Goal: Information Seeking & Learning: Learn about a topic

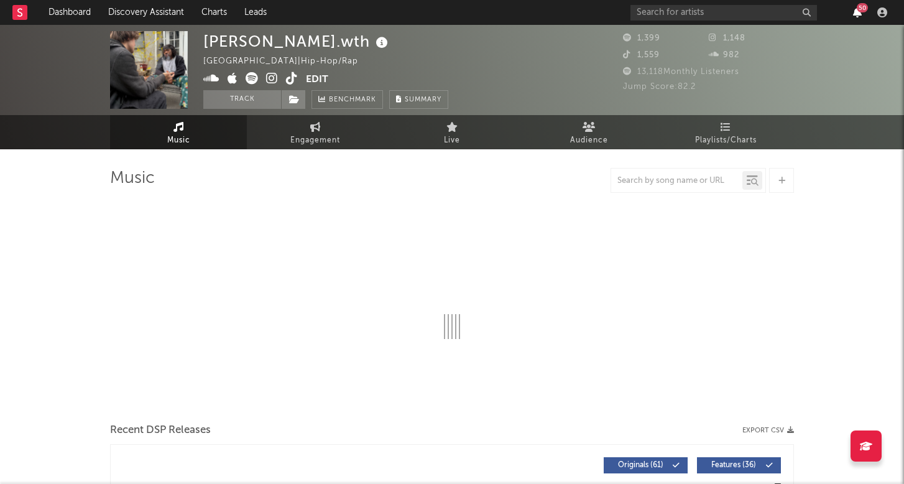
click at [853, 9] on icon "button" at bounding box center [857, 12] width 9 height 10
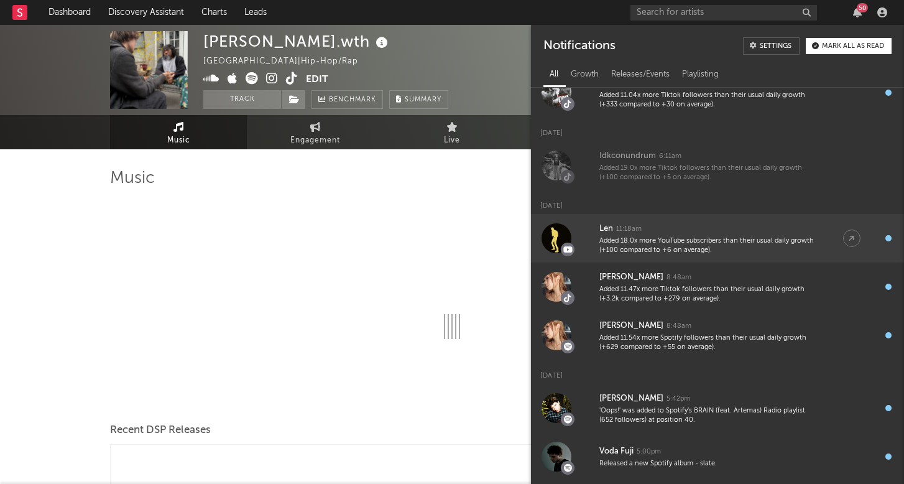
scroll to position [45, 0]
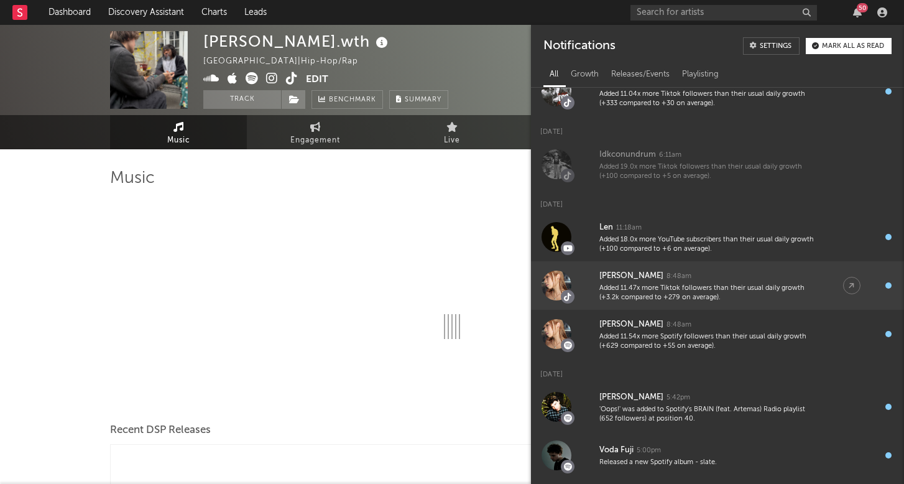
click at [591, 282] on link "[PERSON_NAME] Day 8:48am Added 11.47x more Tiktok followers than their usual da…" at bounding box center [717, 285] width 373 height 48
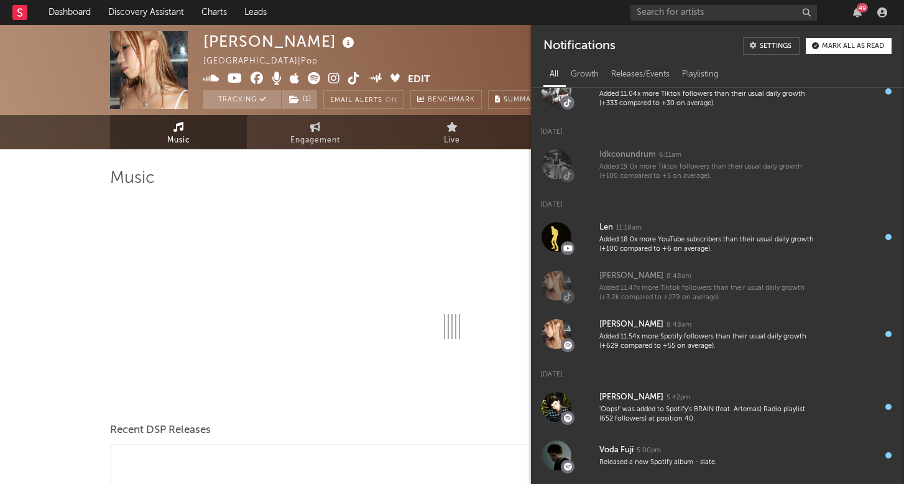
click at [293, 285] on div at bounding box center [452, 266] width 684 height 146
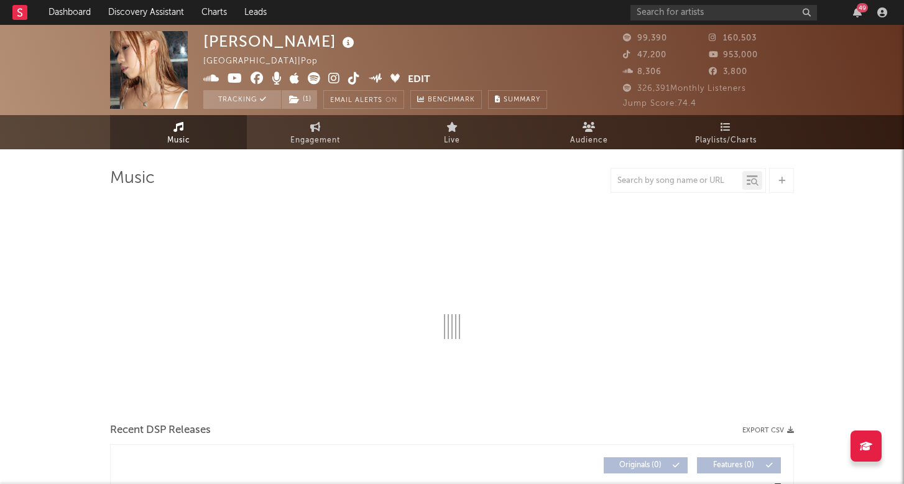
select select "6m"
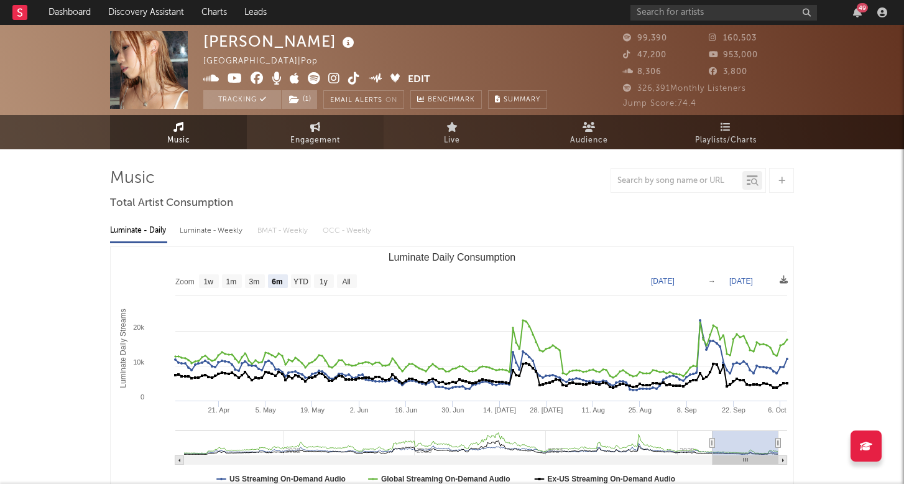
click at [318, 134] on span "Engagement" at bounding box center [315, 140] width 50 height 15
select select "1w"
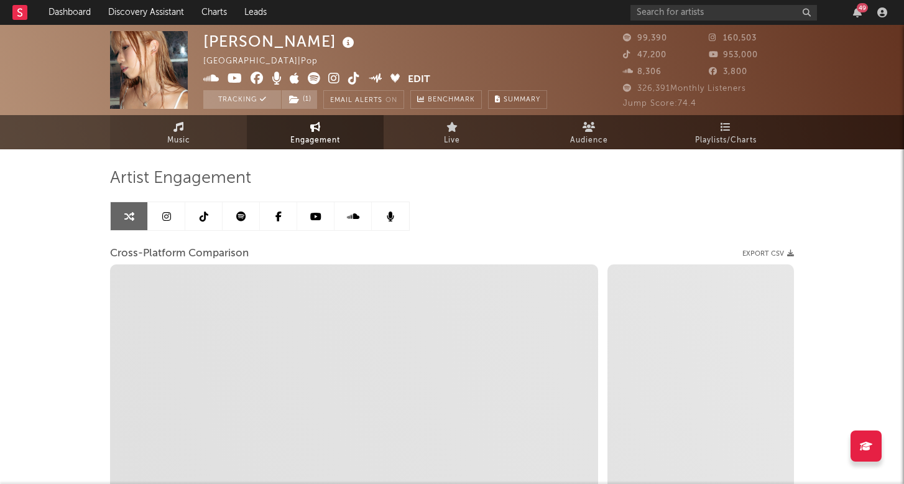
click at [214, 132] on link "Music" at bounding box center [178, 132] width 137 height 34
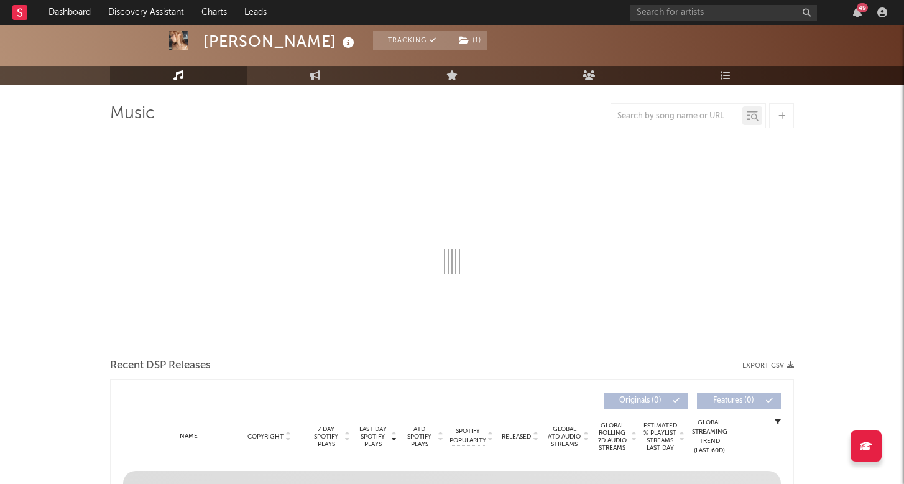
select select "6m"
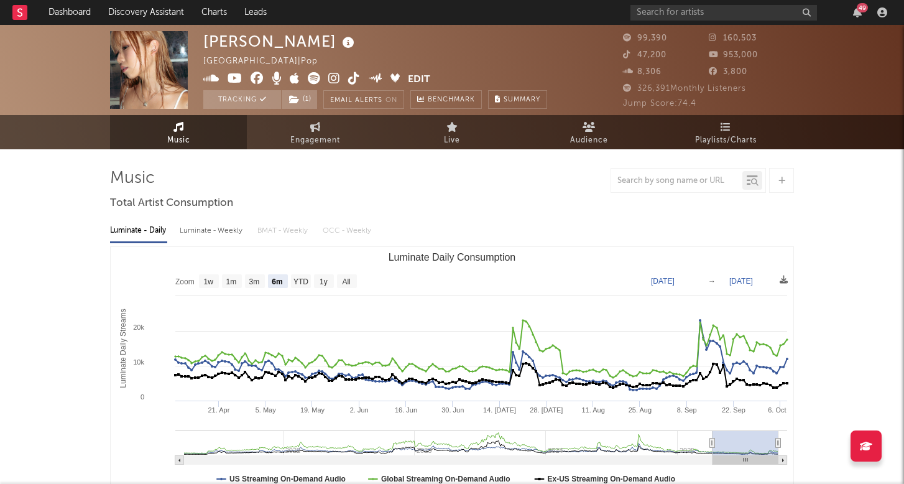
click at [198, 241] on div "Luminate - Daily Luminate - Weekly BMAT - Weekly OCC - Weekly Zoom 1w 1m 3m 6m …" at bounding box center [452, 356] width 684 height 285
click at [210, 227] on div "Luminate - Weekly" at bounding box center [212, 230] width 65 height 21
select select "6m"
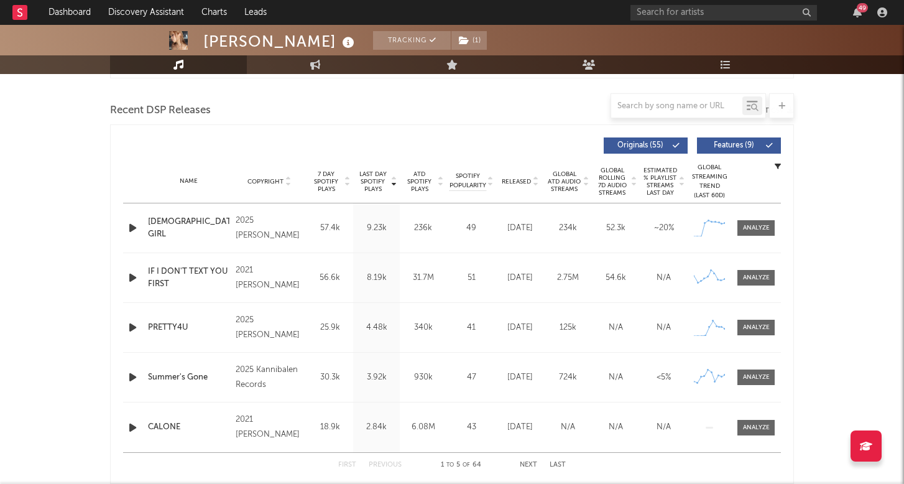
scroll to position [447, 0]
